Goal: Transaction & Acquisition: Purchase product/service

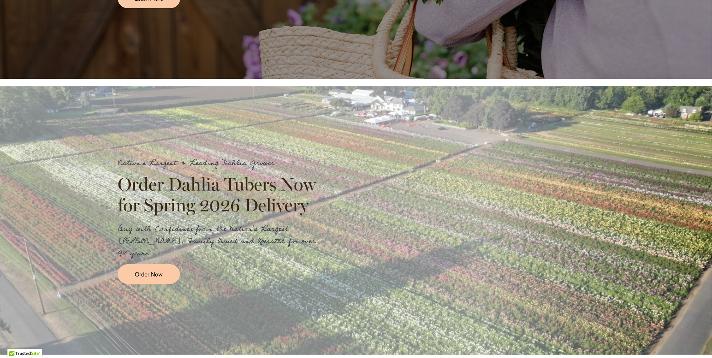
scroll to position [720, 0]
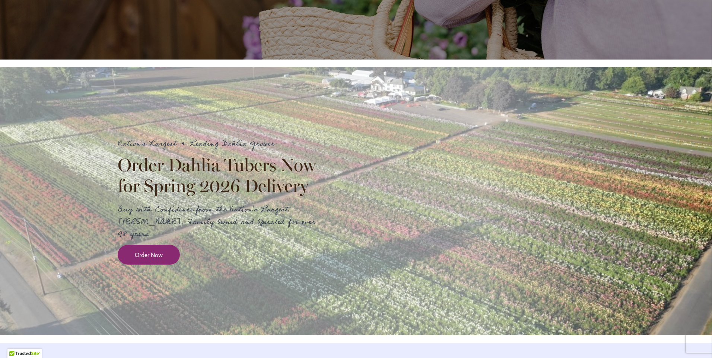
click at [153, 259] on span "Order Now" at bounding box center [149, 254] width 28 height 9
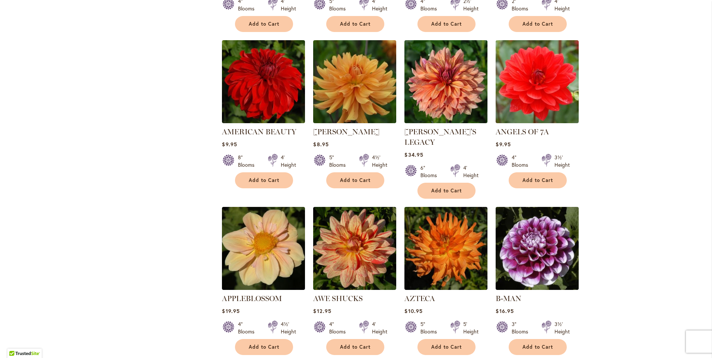
scroll to position [462, 0]
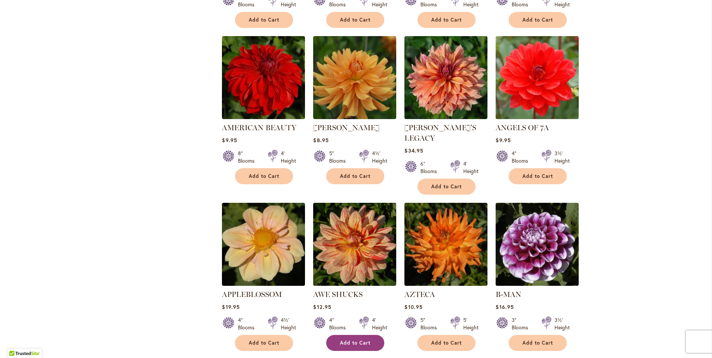
click at [350, 335] on button "Add to Cart" at bounding box center [355, 343] width 58 height 16
click at [232, 358] on span "2" at bounding box center [233, 365] width 2 height 6
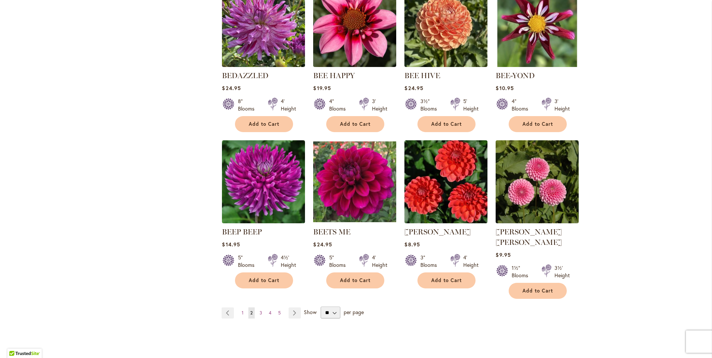
scroll to position [565, 0]
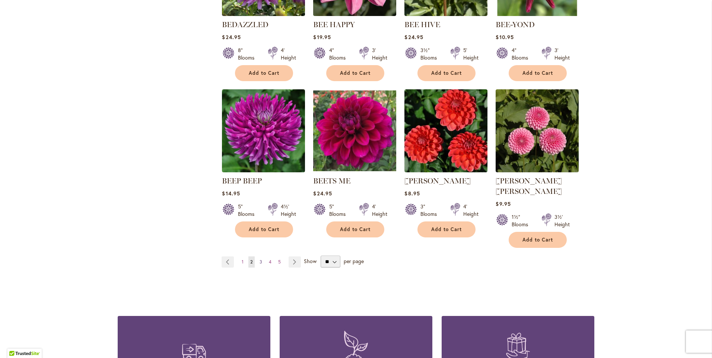
click at [259, 259] on span "3" at bounding box center [260, 262] width 3 height 6
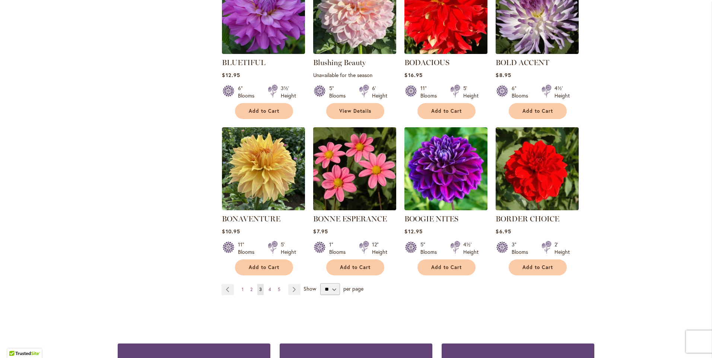
scroll to position [530, 0]
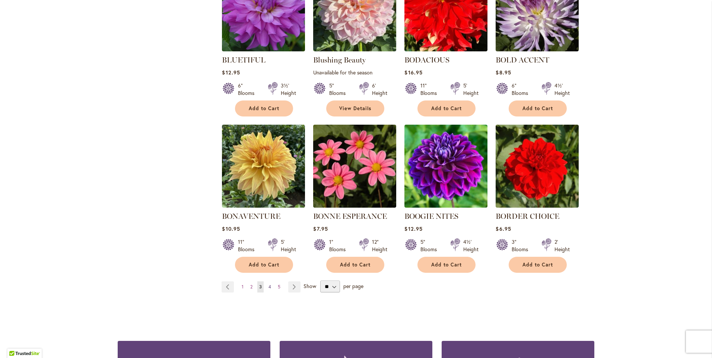
click at [268, 285] on span "4" at bounding box center [269, 287] width 3 height 6
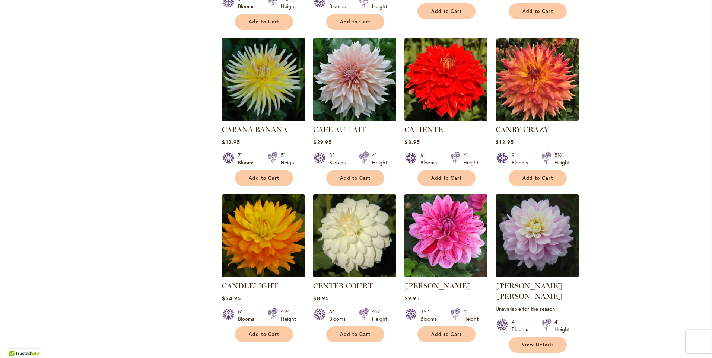
scroll to position [475, 0]
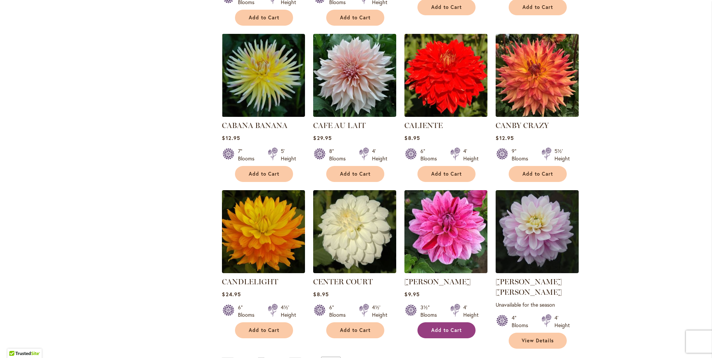
click at [444, 333] on button "Add to Cart" at bounding box center [446, 330] width 58 height 16
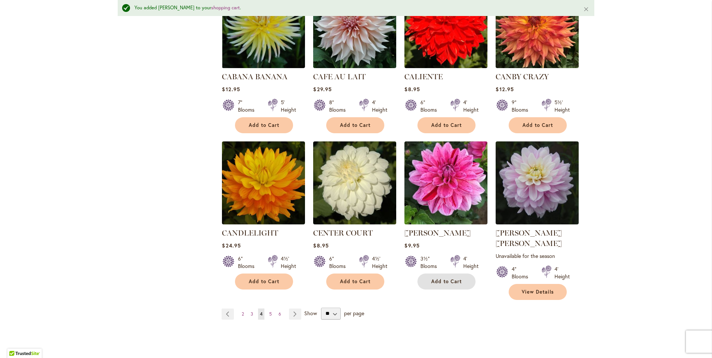
scroll to position [561, 0]
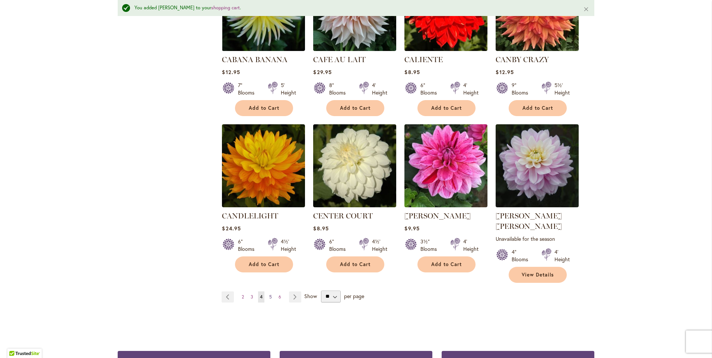
click at [269, 294] on span "5" at bounding box center [270, 297] width 3 height 6
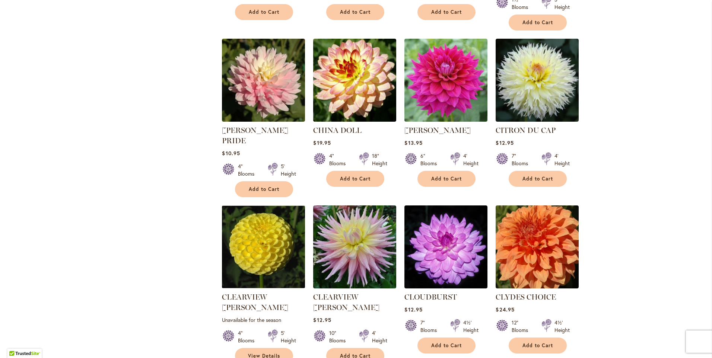
scroll to position [492, 0]
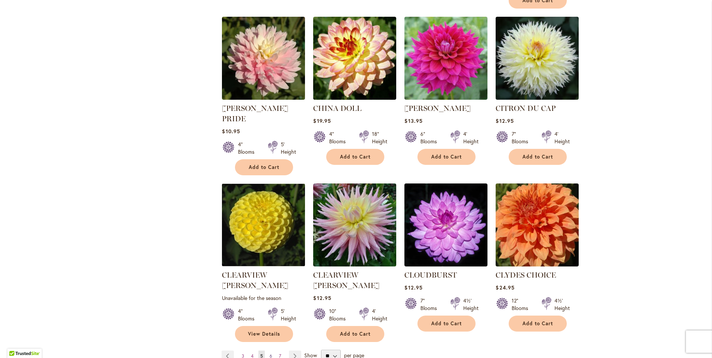
click at [269, 353] on span "6" at bounding box center [270, 356] width 3 height 6
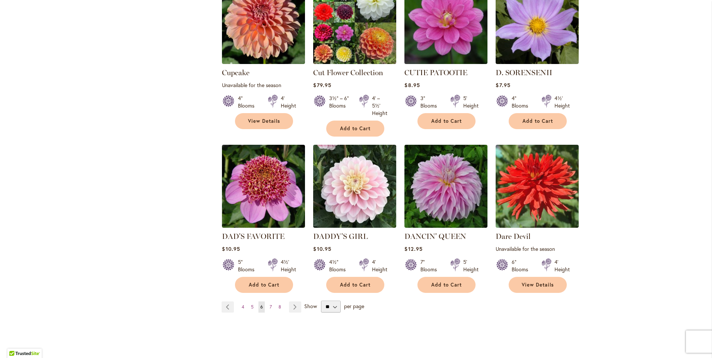
scroll to position [559, 0]
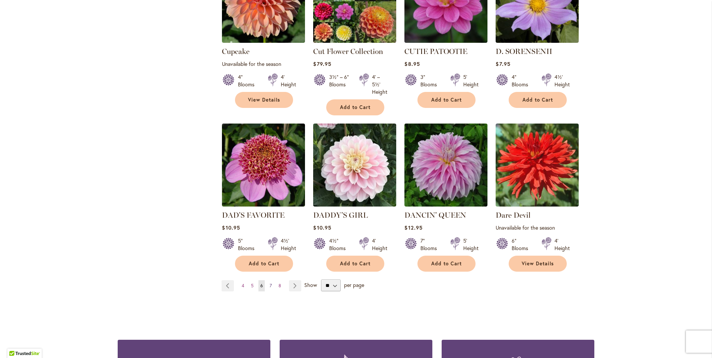
click at [269, 283] on span "7" at bounding box center [270, 286] width 2 height 6
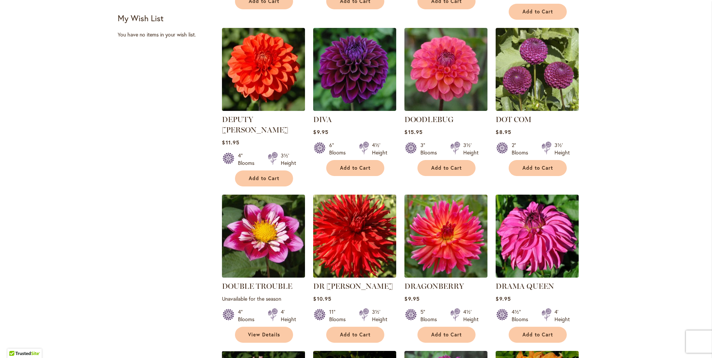
scroll to position [334, 0]
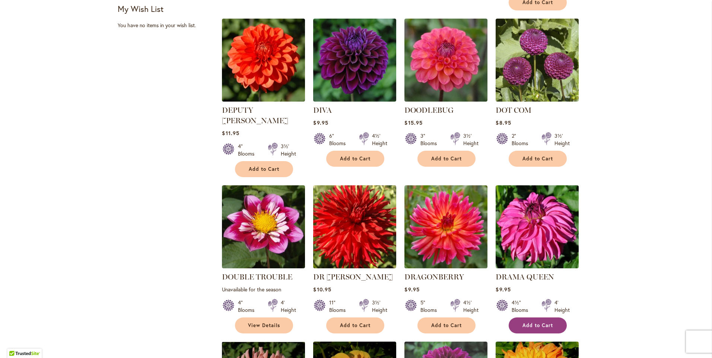
click at [553, 317] on button "Add to Cart" at bounding box center [537, 325] width 58 height 16
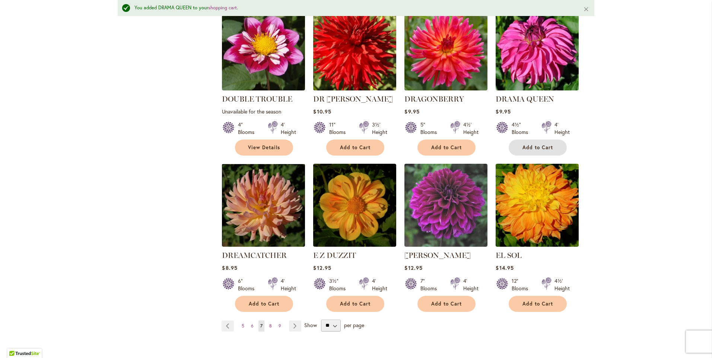
scroll to position [549, 0]
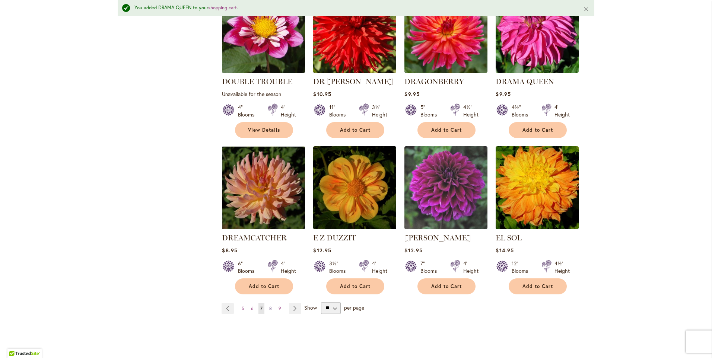
click at [269, 306] on span "8" at bounding box center [270, 309] width 3 height 6
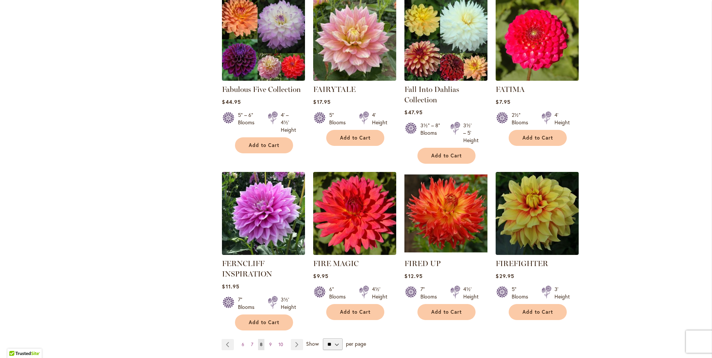
scroll to position [533, 0]
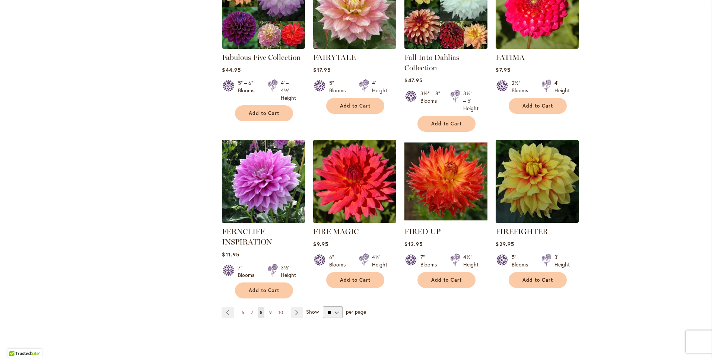
click at [269, 310] on span "9" at bounding box center [270, 313] width 3 height 6
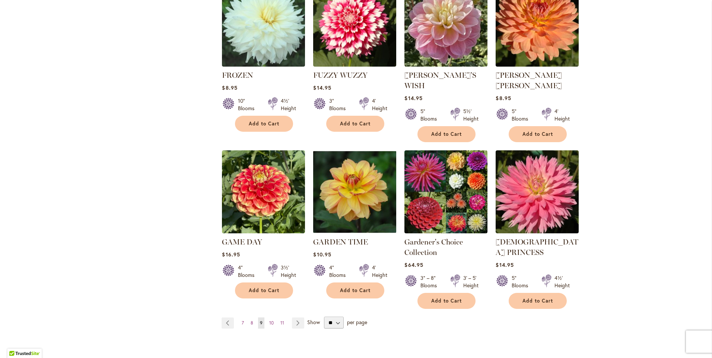
scroll to position [538, 0]
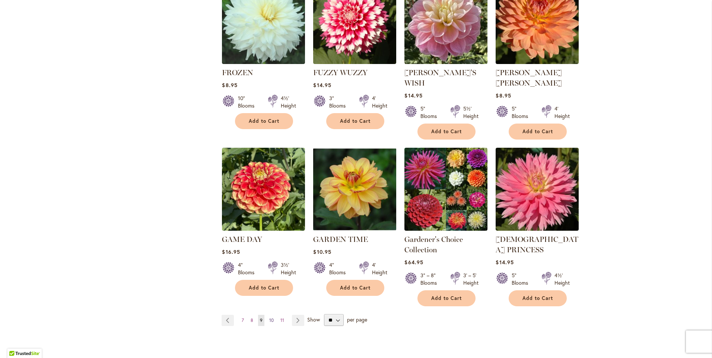
click at [269, 317] on span "10" at bounding box center [271, 320] width 4 height 6
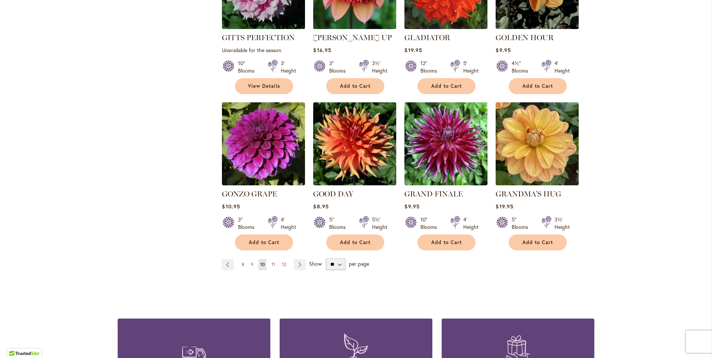
scroll to position [569, 0]
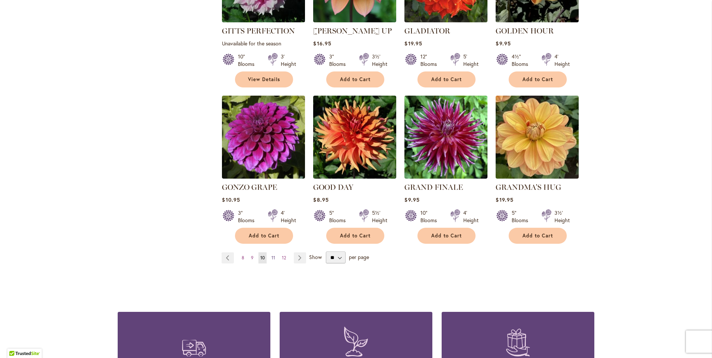
click at [271, 255] on span "11" at bounding box center [273, 258] width 4 height 6
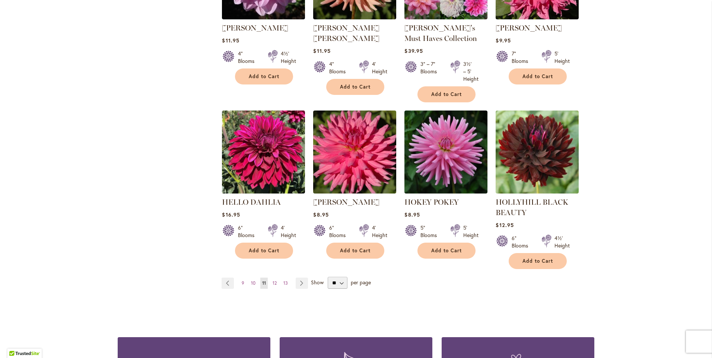
scroll to position [568, 0]
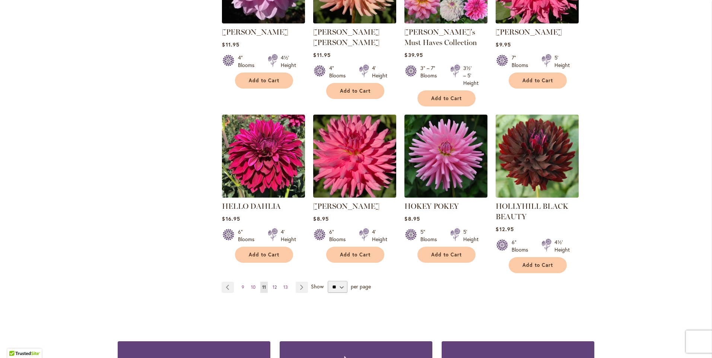
click at [272, 285] on span "12" at bounding box center [274, 287] width 4 height 6
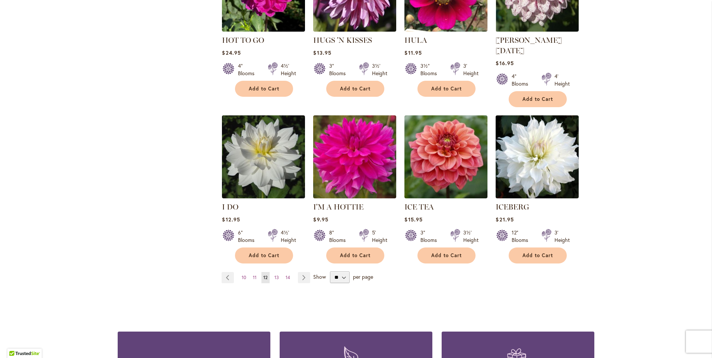
scroll to position [580, 0]
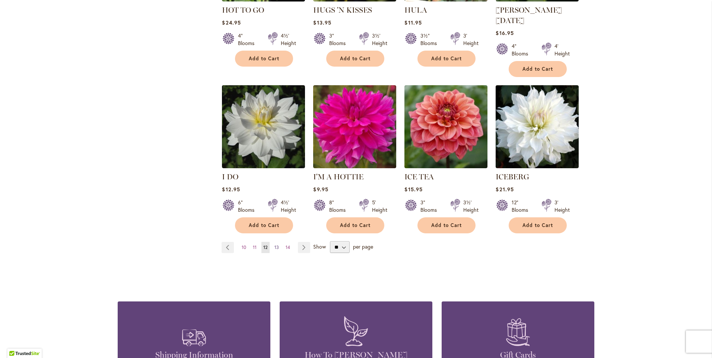
click at [274, 245] on span "13" at bounding box center [276, 248] width 4 height 6
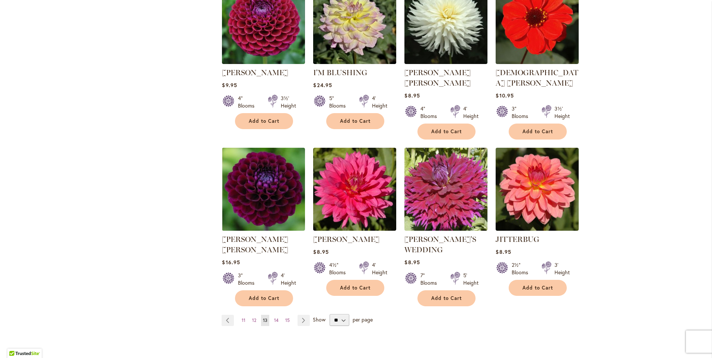
scroll to position [553, 0]
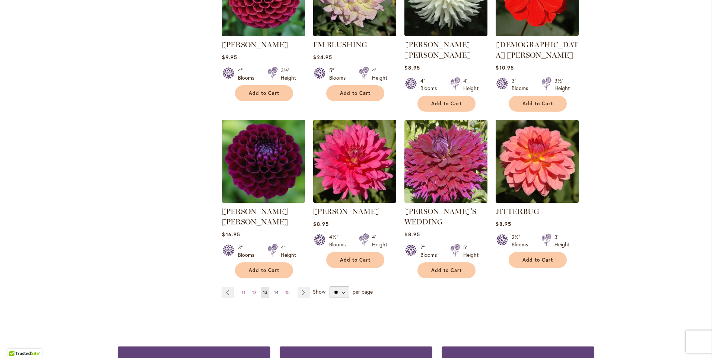
click at [276, 287] on link "Page 14" at bounding box center [276, 292] width 8 height 11
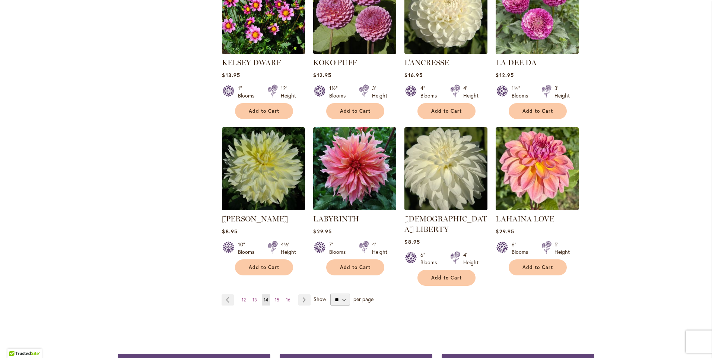
scroll to position [554, 0]
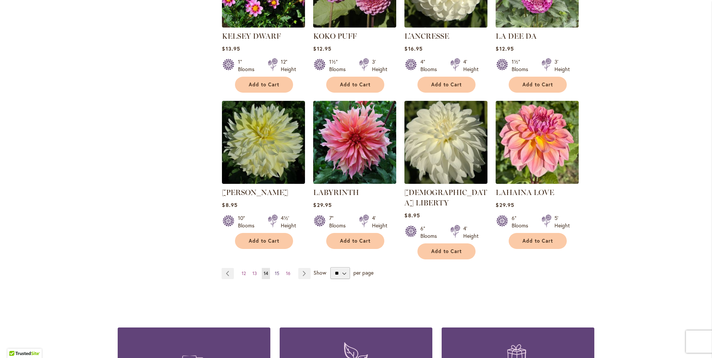
click at [275, 271] on span "15" at bounding box center [277, 274] width 4 height 6
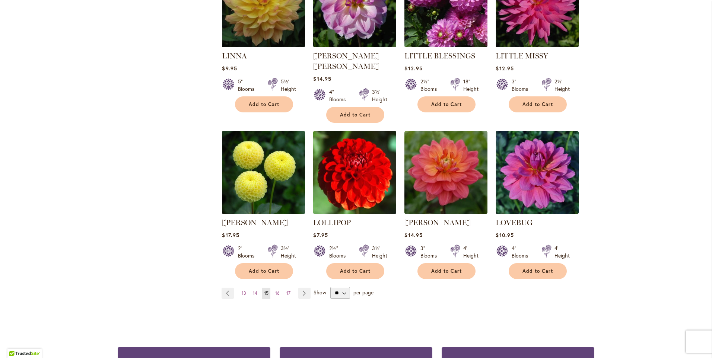
scroll to position [553, 0]
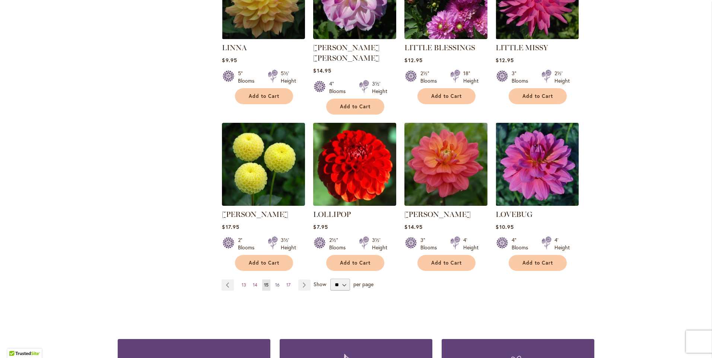
click at [275, 282] on span "16" at bounding box center [277, 285] width 4 height 6
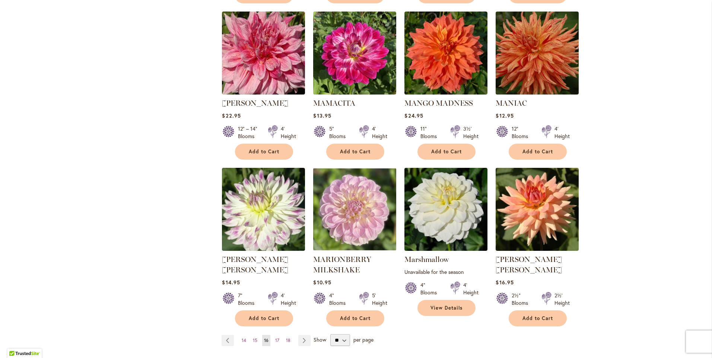
scroll to position [518, 0]
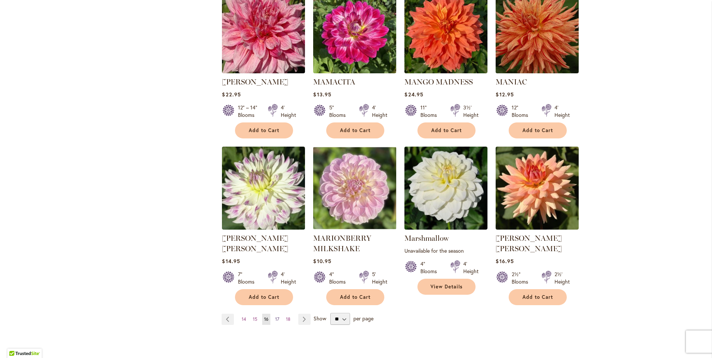
click at [275, 316] on span "17" at bounding box center [277, 319] width 4 height 6
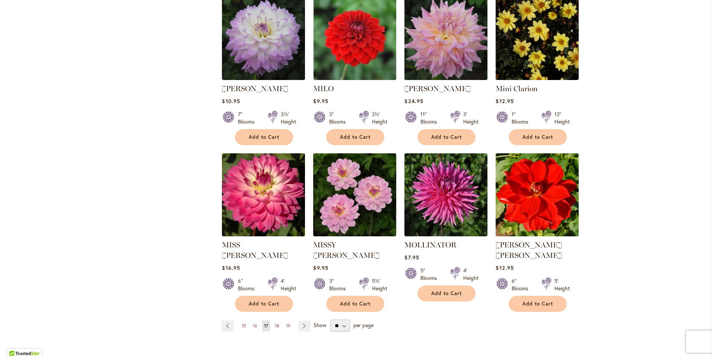
scroll to position [503, 0]
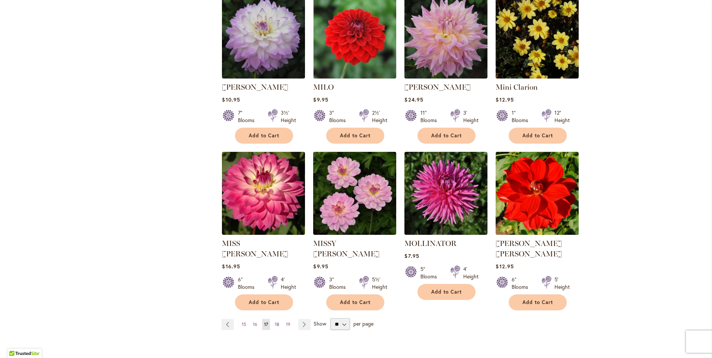
click at [275, 322] on span "18" at bounding box center [277, 325] width 4 height 6
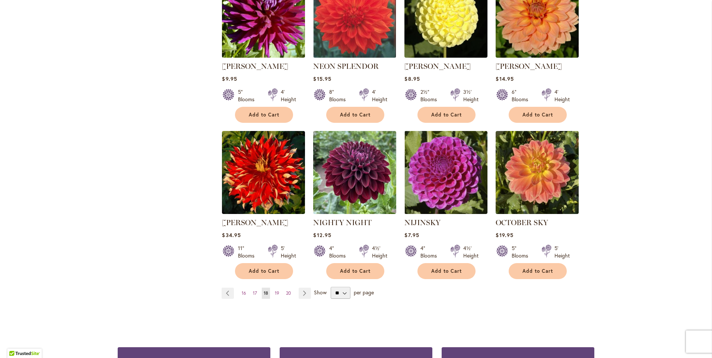
scroll to position [536, 0]
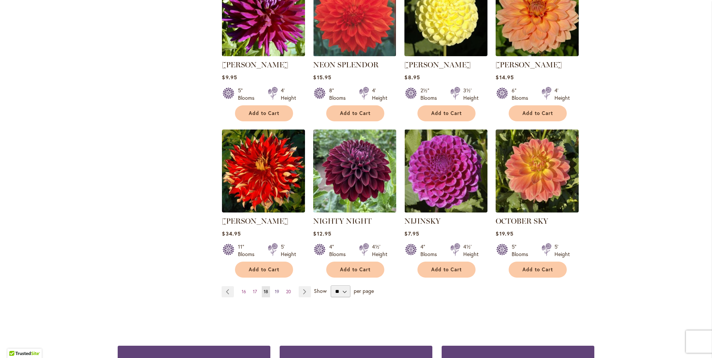
click at [275, 289] on span "19" at bounding box center [277, 292] width 4 height 6
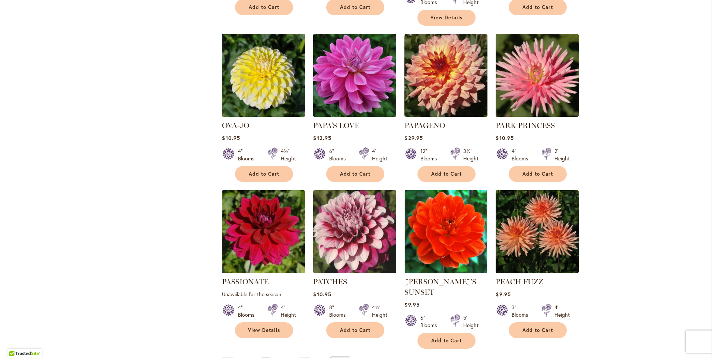
scroll to position [500, 0]
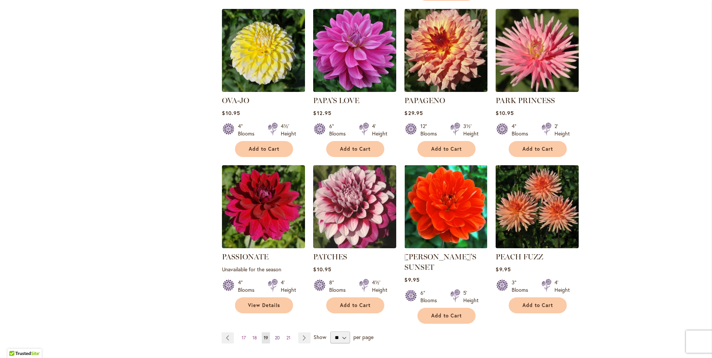
click at [275, 335] on span "20" at bounding box center [277, 338] width 5 height 6
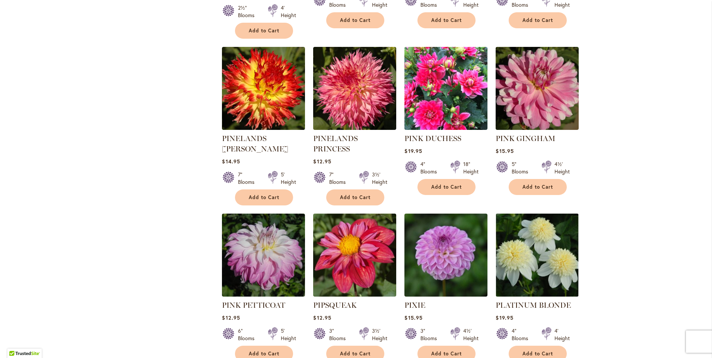
scroll to position [475, 0]
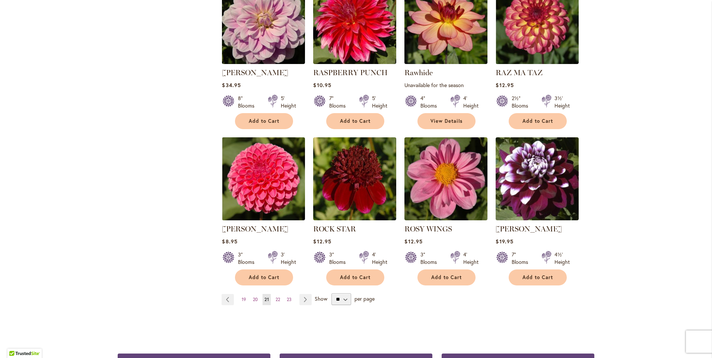
scroll to position [540, 0]
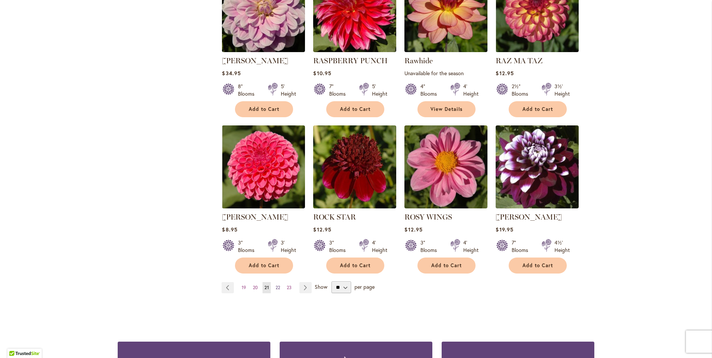
click at [276, 285] on span "22" at bounding box center [277, 288] width 4 height 6
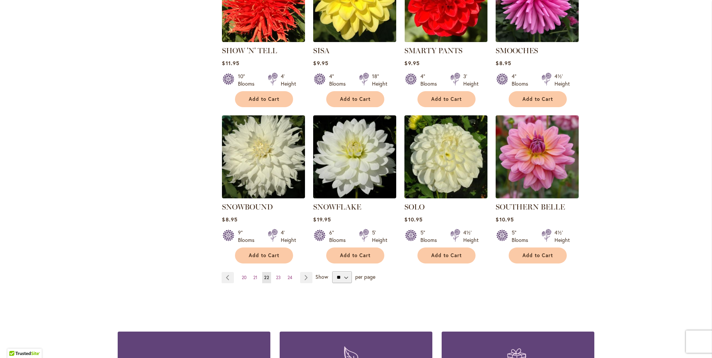
scroll to position [579, 0]
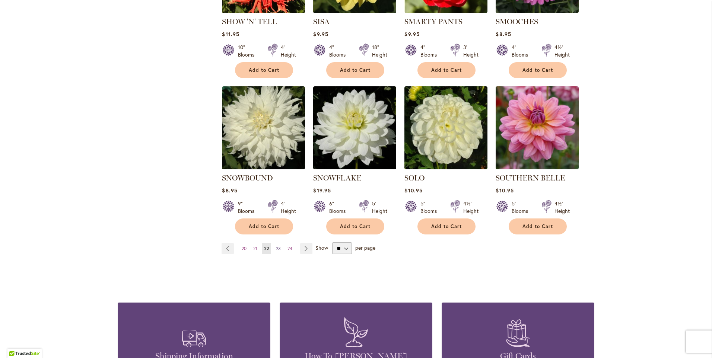
click at [277, 246] on span "23" at bounding box center [278, 249] width 5 height 6
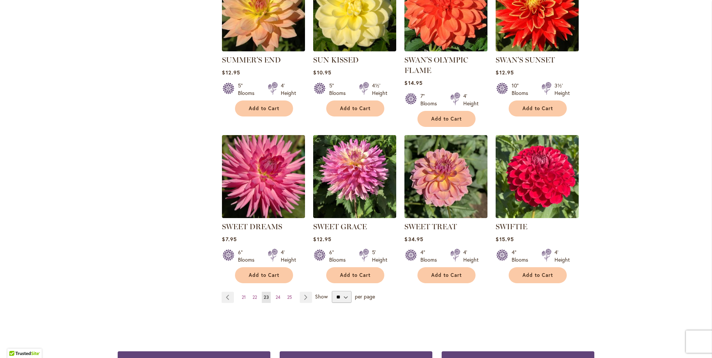
scroll to position [540, 0]
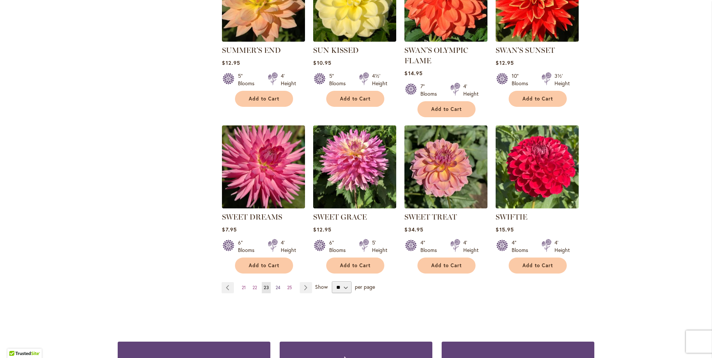
click at [275, 285] on span "24" at bounding box center [277, 288] width 5 height 6
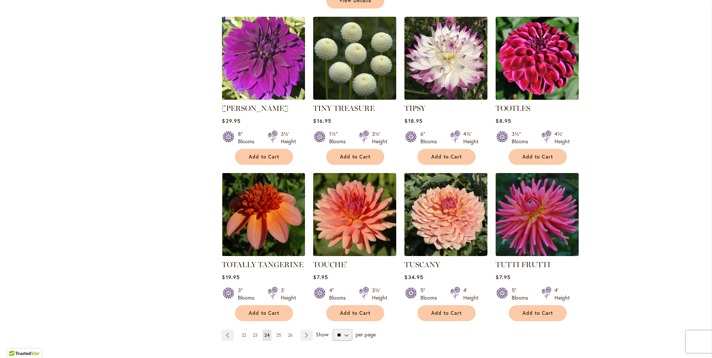
scroll to position [495, 0]
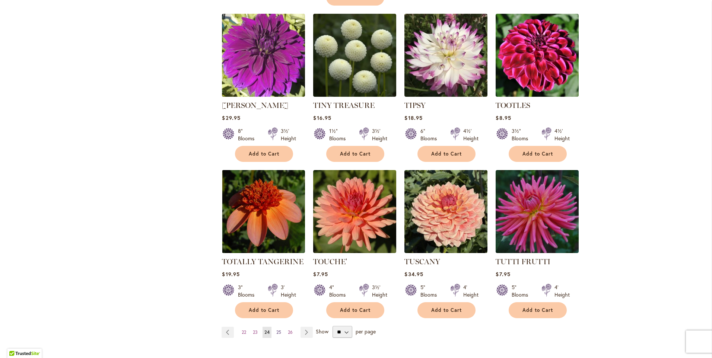
click at [276, 329] on span "25" at bounding box center [278, 332] width 5 height 6
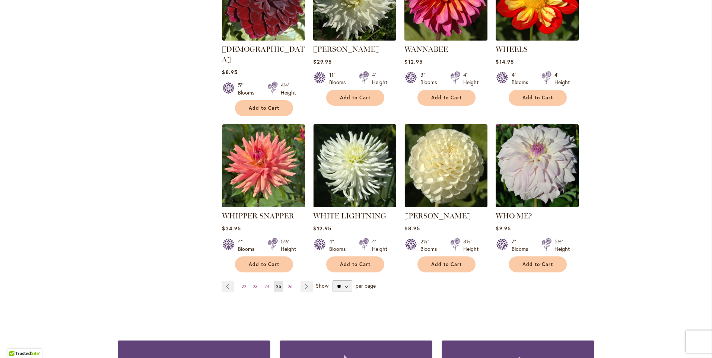
scroll to position [549, 0]
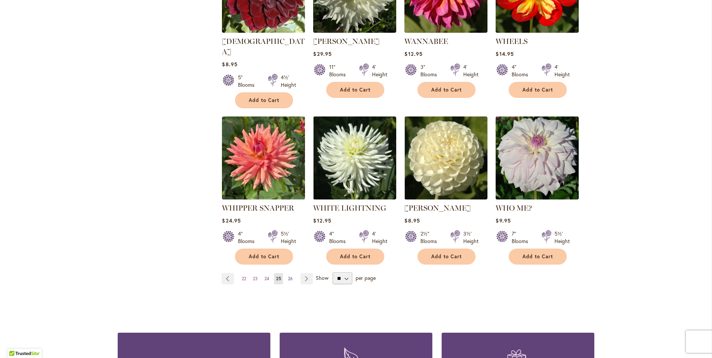
click at [288, 276] on span "26" at bounding box center [290, 279] width 5 height 6
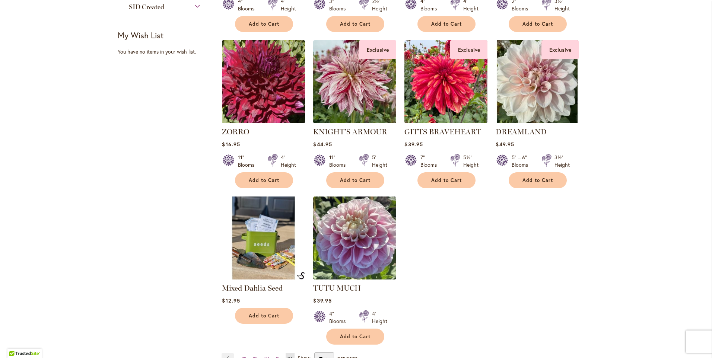
scroll to position [460, 0]
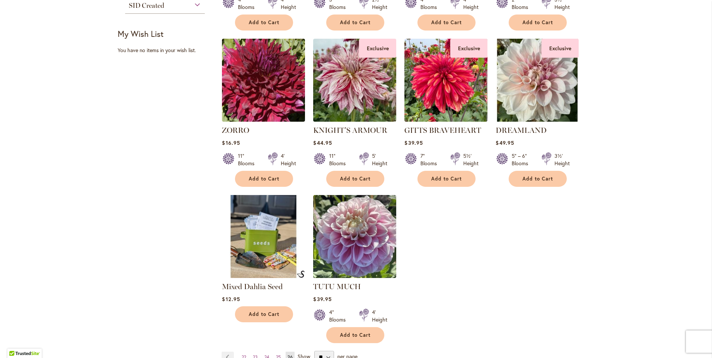
click at [261, 261] on img at bounding box center [263, 236] width 87 height 87
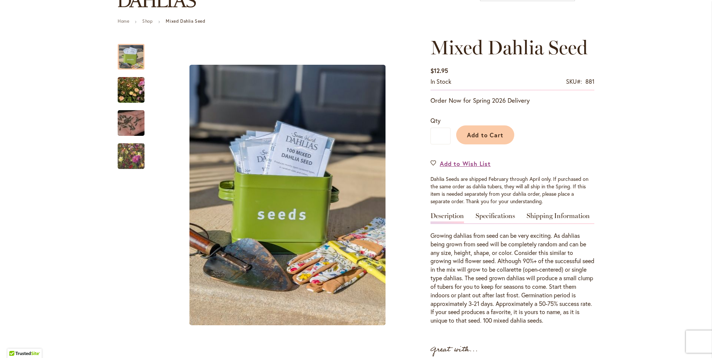
scroll to position [74, 0]
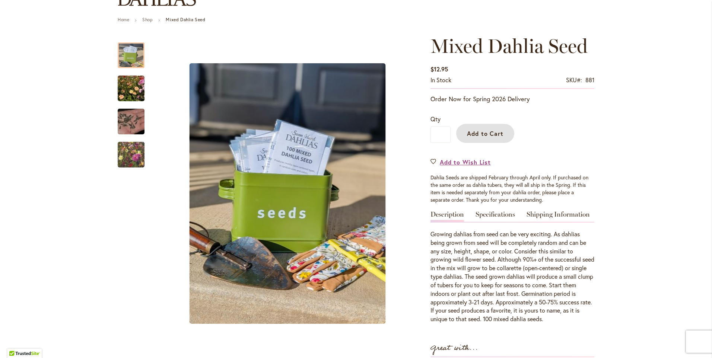
click at [485, 135] on span "Add to Cart" at bounding box center [485, 134] width 37 height 8
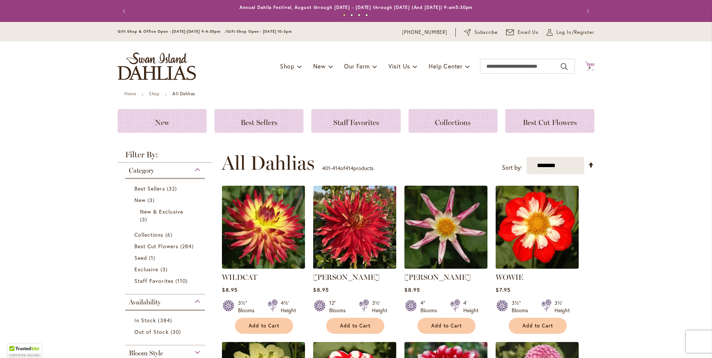
click at [588, 68] on span "4 4 items" at bounding box center [589, 68] width 7 height 4
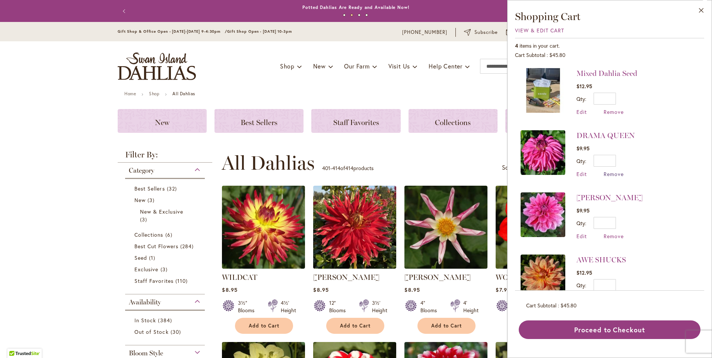
click at [615, 174] on span "Remove" at bounding box center [613, 173] width 20 height 7
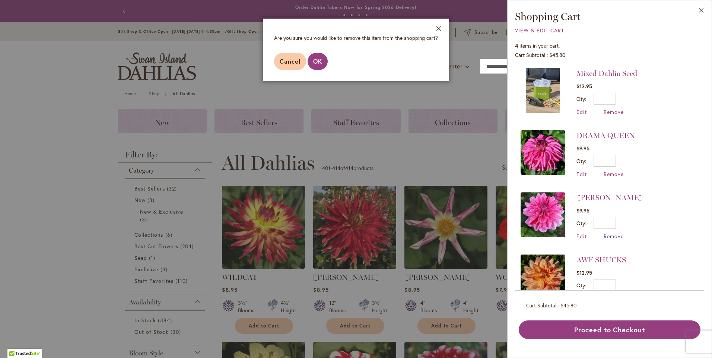
click at [618, 236] on span "Remove" at bounding box center [613, 236] width 20 height 7
click at [319, 66] on button "OK" at bounding box center [317, 61] width 20 height 17
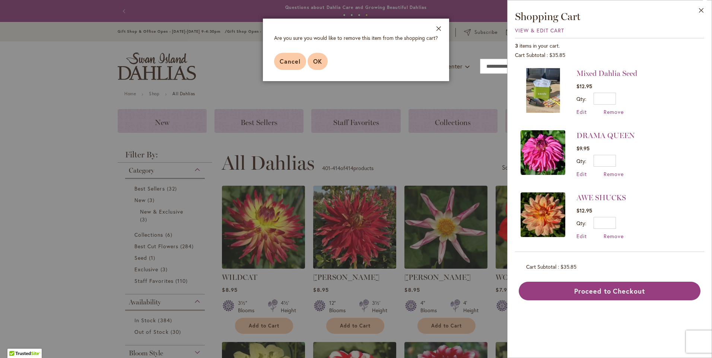
click at [321, 61] on span "OK" at bounding box center [317, 61] width 9 height 8
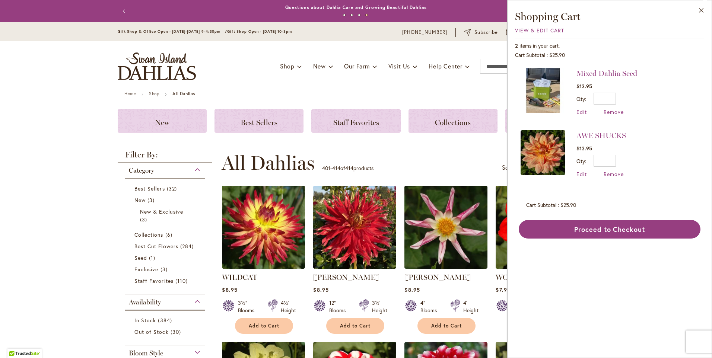
click at [610, 173] on span "Remove" at bounding box center [613, 173] width 20 height 7
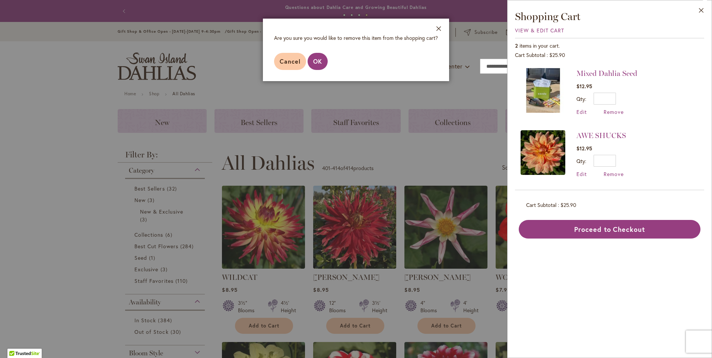
click at [321, 70] on footer "Cancel OK" at bounding box center [356, 61] width 186 height 39
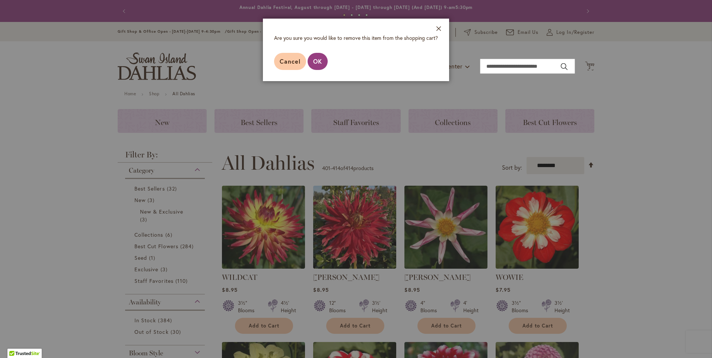
click at [590, 66] on div at bounding box center [356, 179] width 712 height 358
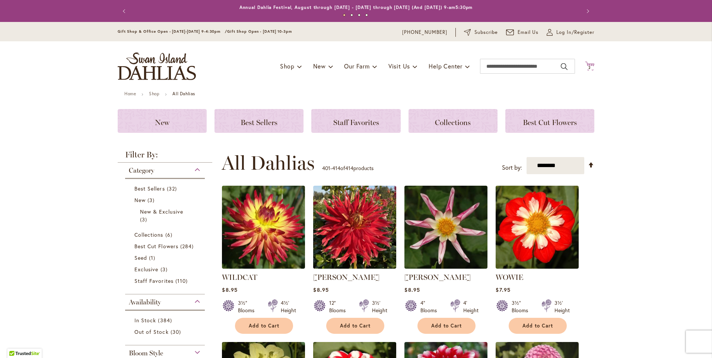
click at [588, 66] on span "2 2 items" at bounding box center [589, 68] width 7 height 4
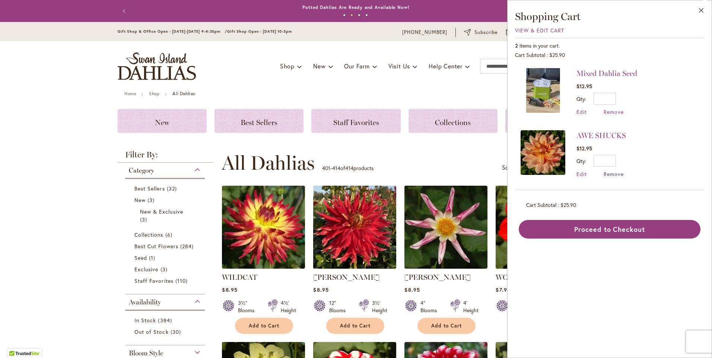
click at [614, 176] on span "Remove" at bounding box center [613, 173] width 20 height 7
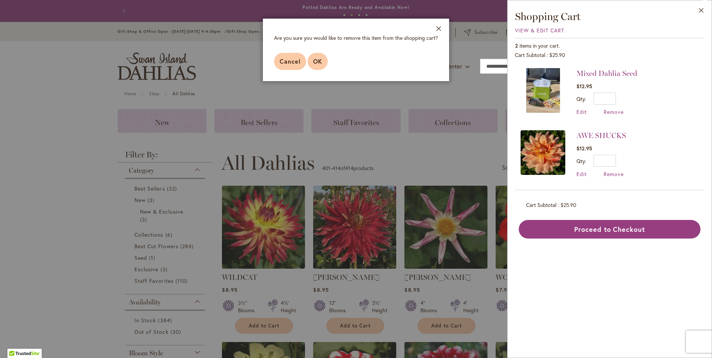
click at [324, 63] on button "OK" at bounding box center [317, 61] width 20 height 17
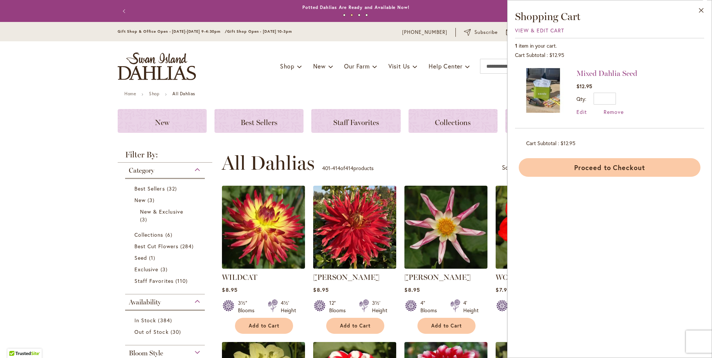
click at [595, 169] on button "Proceed to Checkout" at bounding box center [609, 167] width 182 height 19
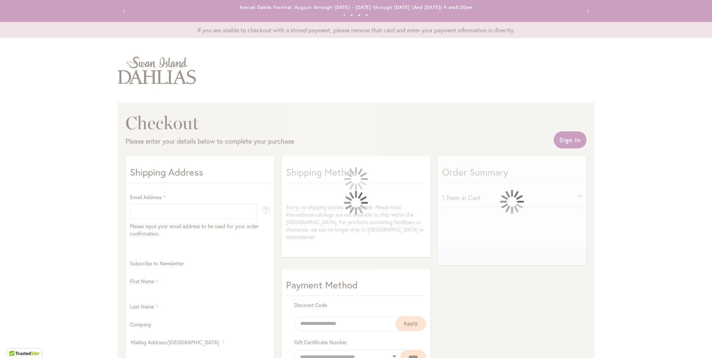
select select "**"
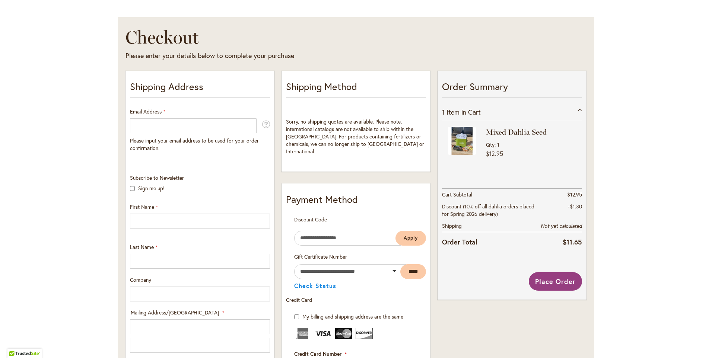
scroll to position [87, 0]
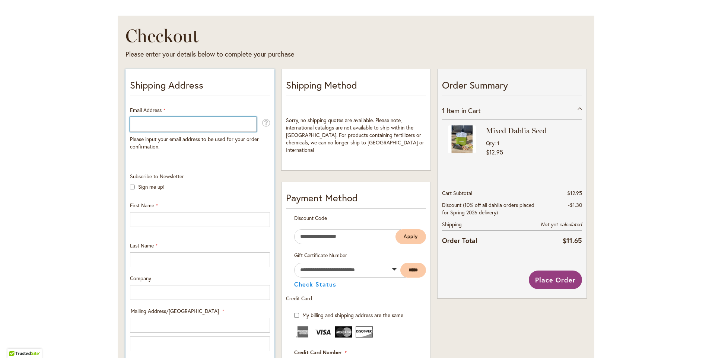
click at [160, 125] on input "Email Address" at bounding box center [193, 124] width 127 height 15
type input "**********"
